Goal: Book appointment/travel/reservation

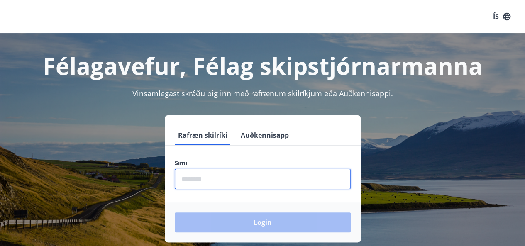
click at [187, 179] on input "phone" at bounding box center [263, 179] width 176 height 20
type input "********"
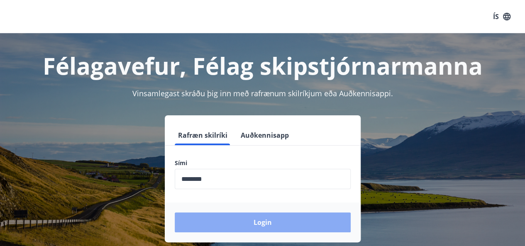
click at [299, 221] on button "Login" at bounding box center [263, 223] width 176 height 20
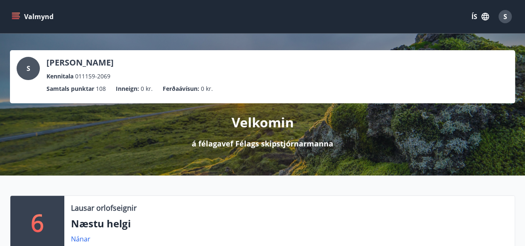
click at [16, 15] on icon "menu" at bounding box center [15, 15] width 7 height 1
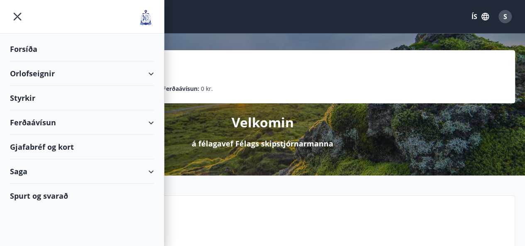
click at [45, 20] on div at bounding box center [82, 17] width 164 height 34
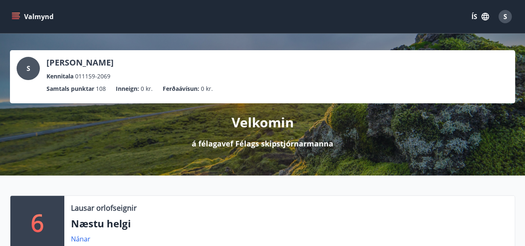
click at [12, 16] on icon "menu" at bounding box center [16, 16] width 9 height 1
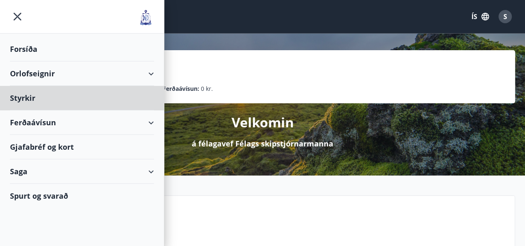
click at [27, 48] on div "Forsíða" at bounding box center [82, 49] width 144 height 25
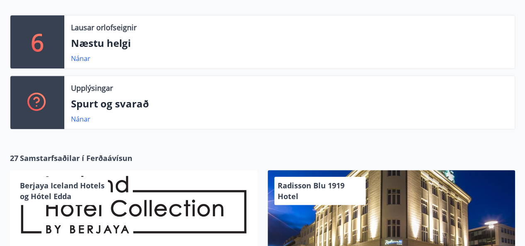
scroll to position [180, 0]
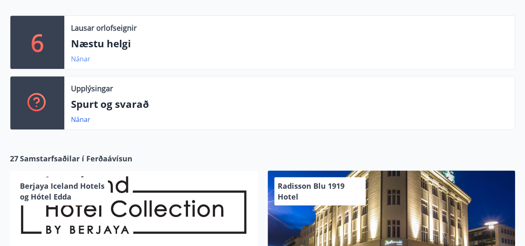
click at [82, 59] on link "Nánar" at bounding box center [81, 58] width 20 height 9
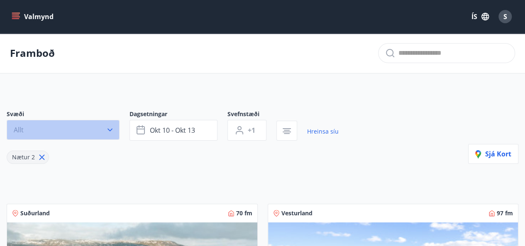
click at [110, 128] on icon "button" at bounding box center [110, 130] width 8 height 8
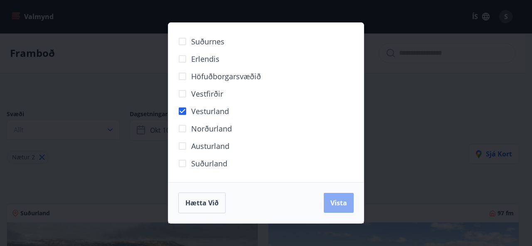
click at [334, 197] on button "Vista" at bounding box center [339, 203] width 30 height 20
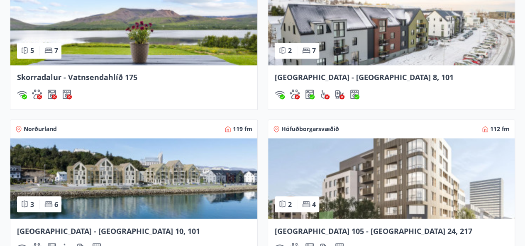
scroll to position [655, 0]
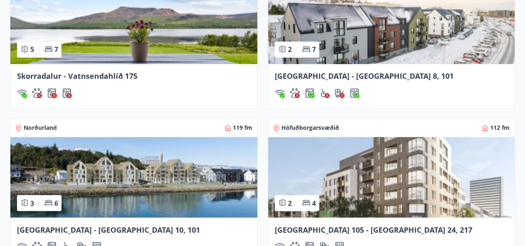
click at [142, 178] on img at bounding box center [133, 177] width 247 height 81
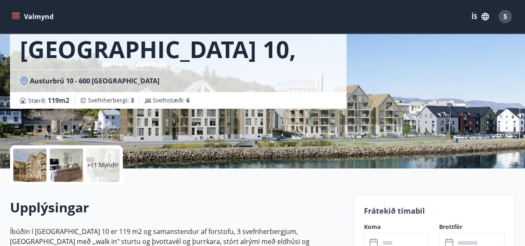
scroll to position [78, 0]
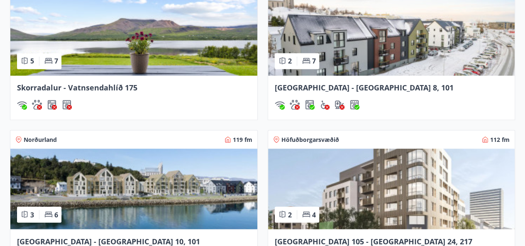
scroll to position [516, 0]
